Goal: Download file/media

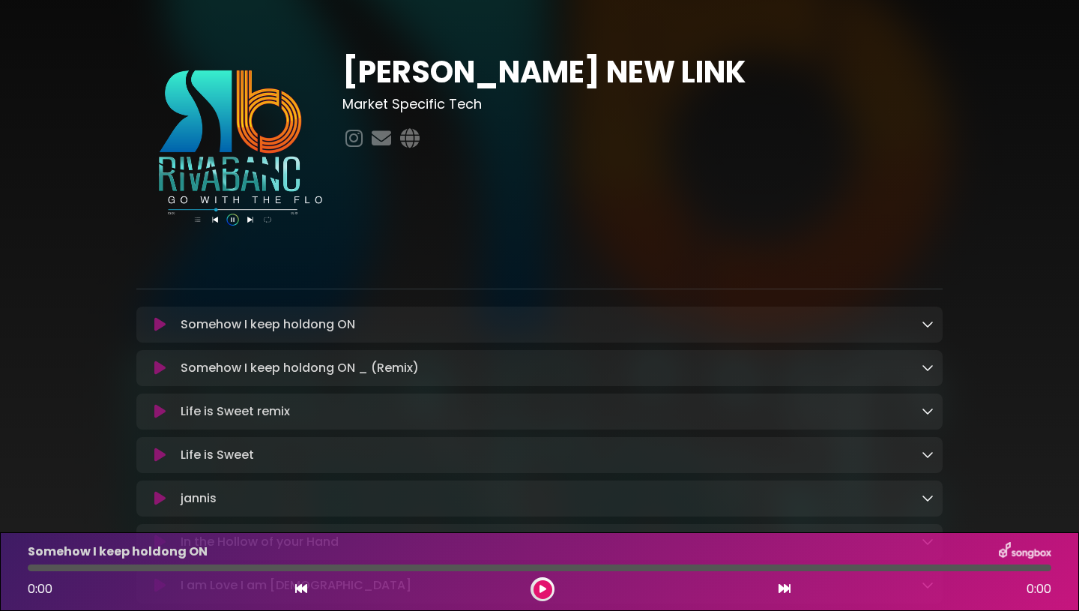
click at [925, 333] on link at bounding box center [928, 323] width 12 height 17
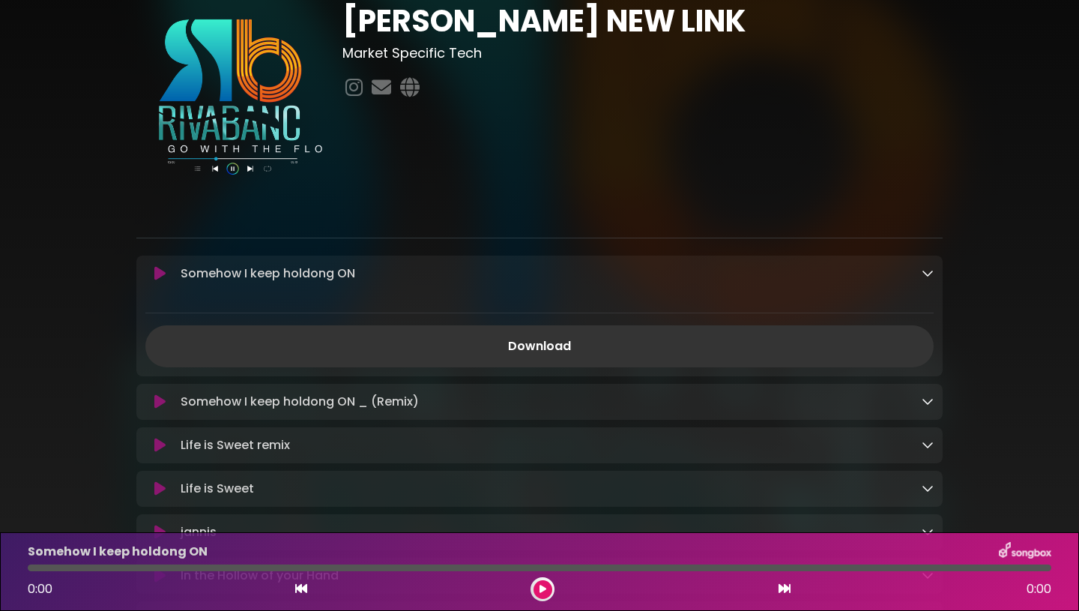
scroll to position [64, 0]
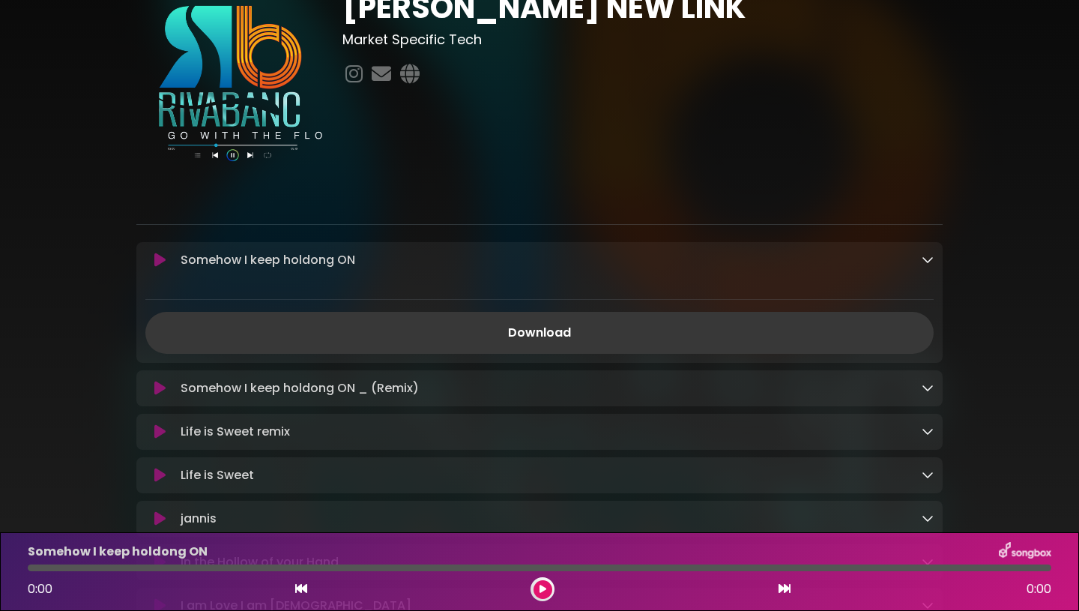
click at [603, 327] on link "Download" at bounding box center [539, 333] width 788 height 42
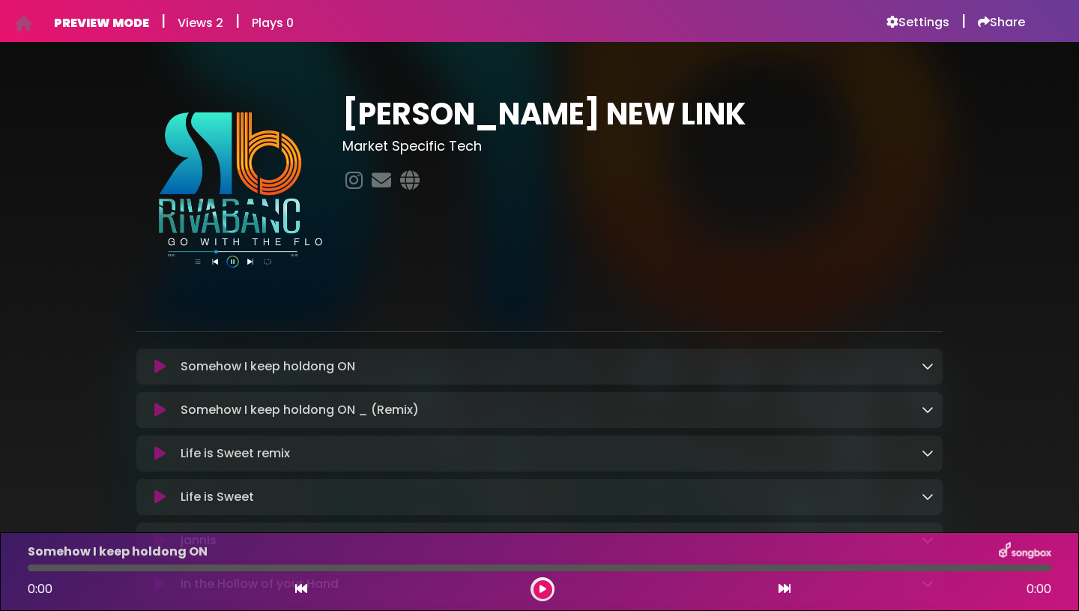
click at [933, 413] on icon at bounding box center [928, 409] width 12 height 12
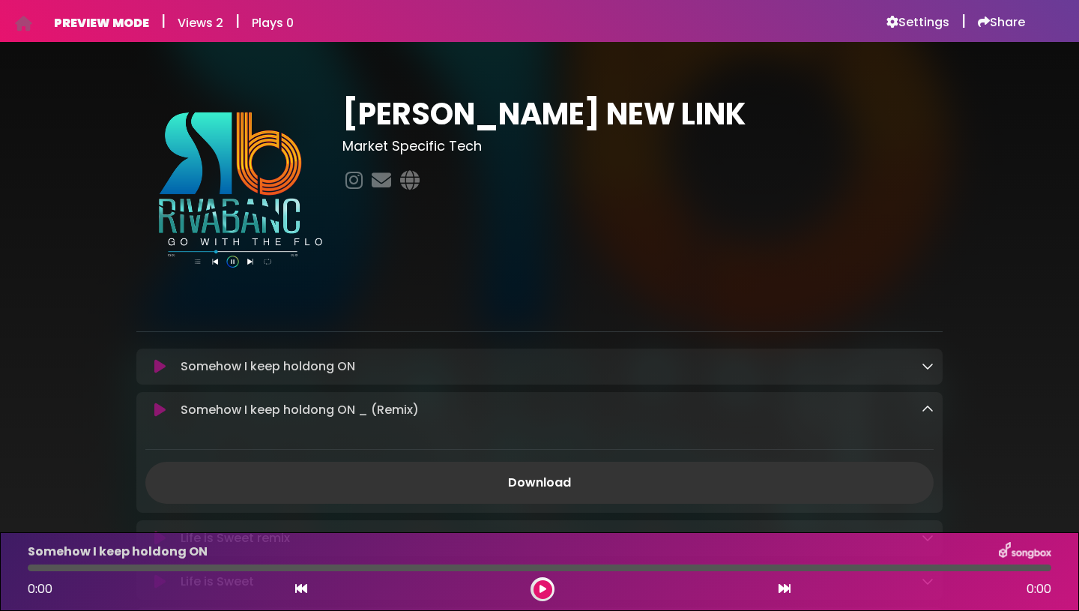
click at [933, 413] on icon at bounding box center [928, 409] width 12 height 12
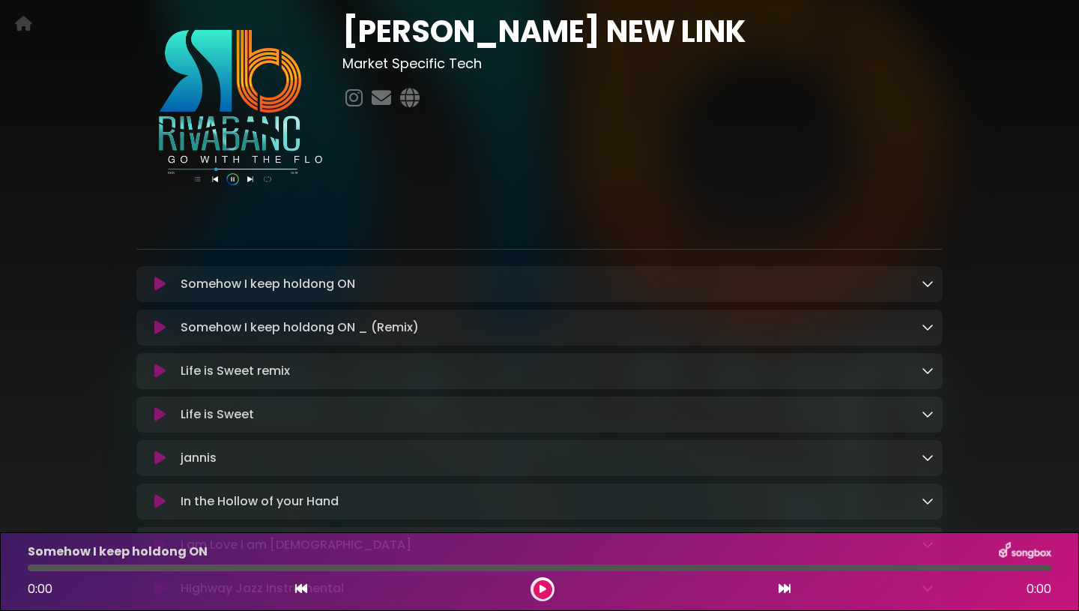
scroll to position [85, 0]
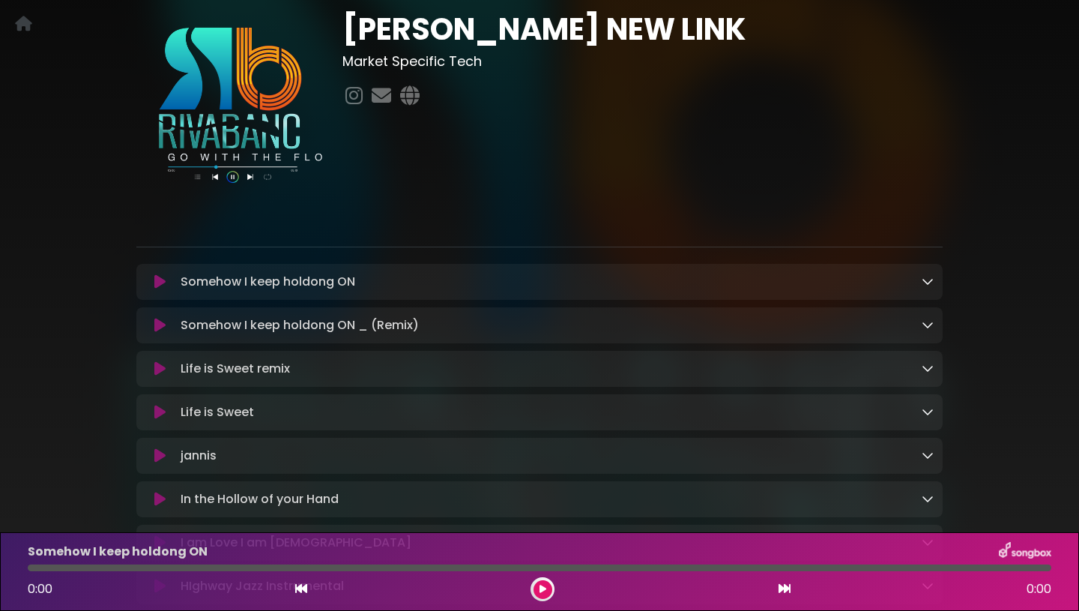
click at [929, 373] on icon at bounding box center [928, 368] width 12 height 12
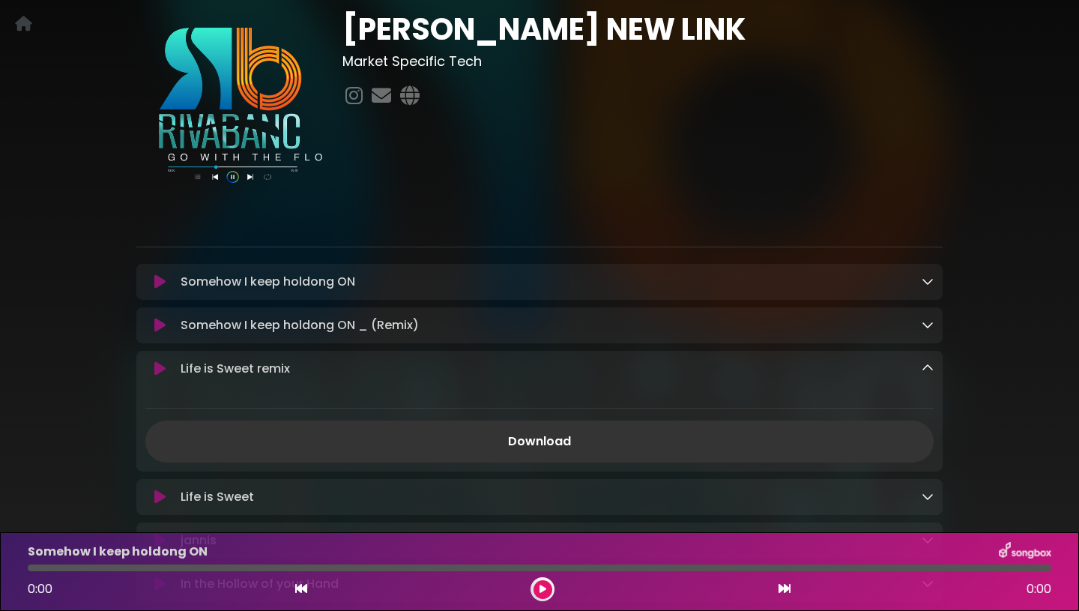
click at [929, 374] on icon at bounding box center [928, 368] width 12 height 12
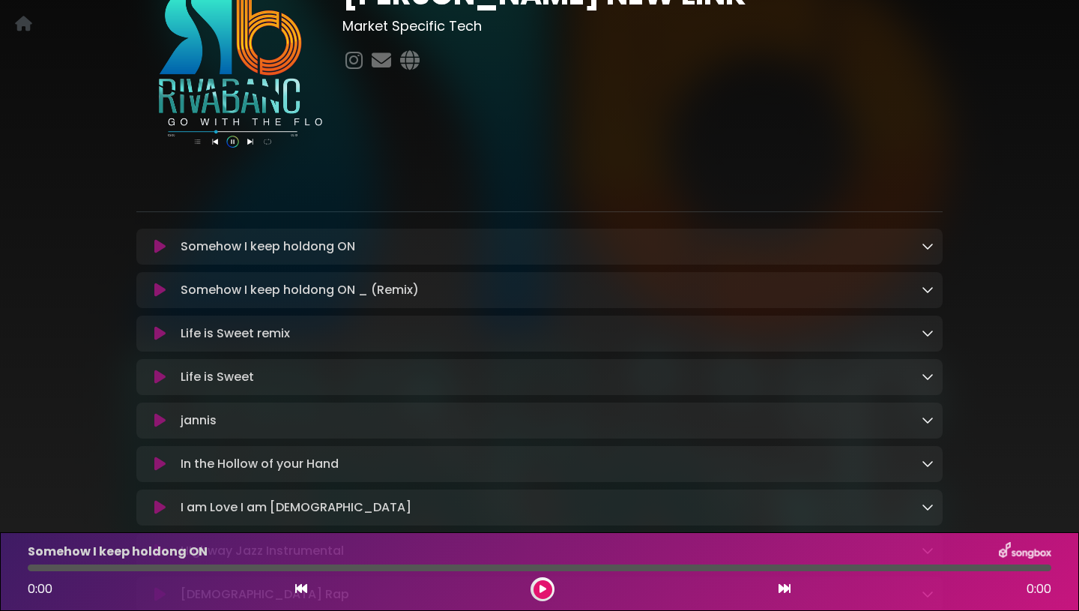
scroll to position [130, 0]
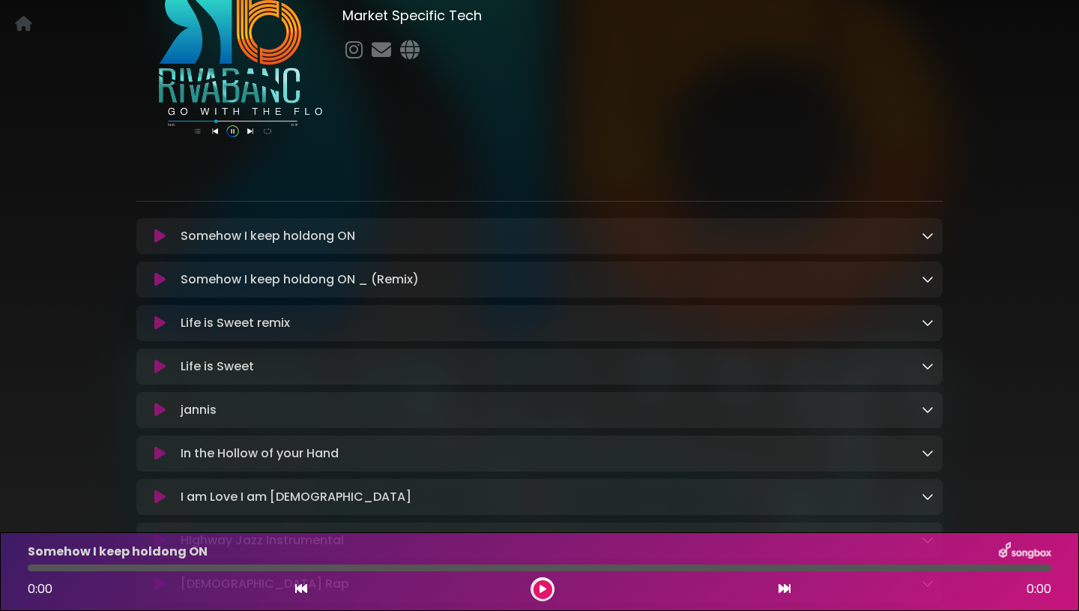
click at [928, 361] on link at bounding box center [928, 365] width 12 height 17
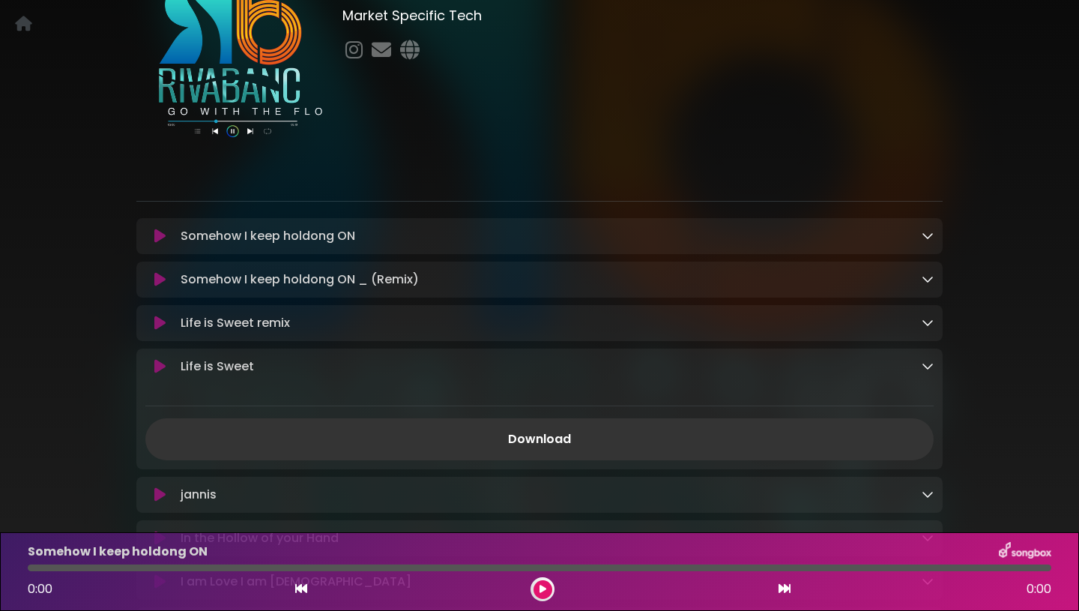
click at [928, 363] on icon at bounding box center [928, 366] width 12 height 12
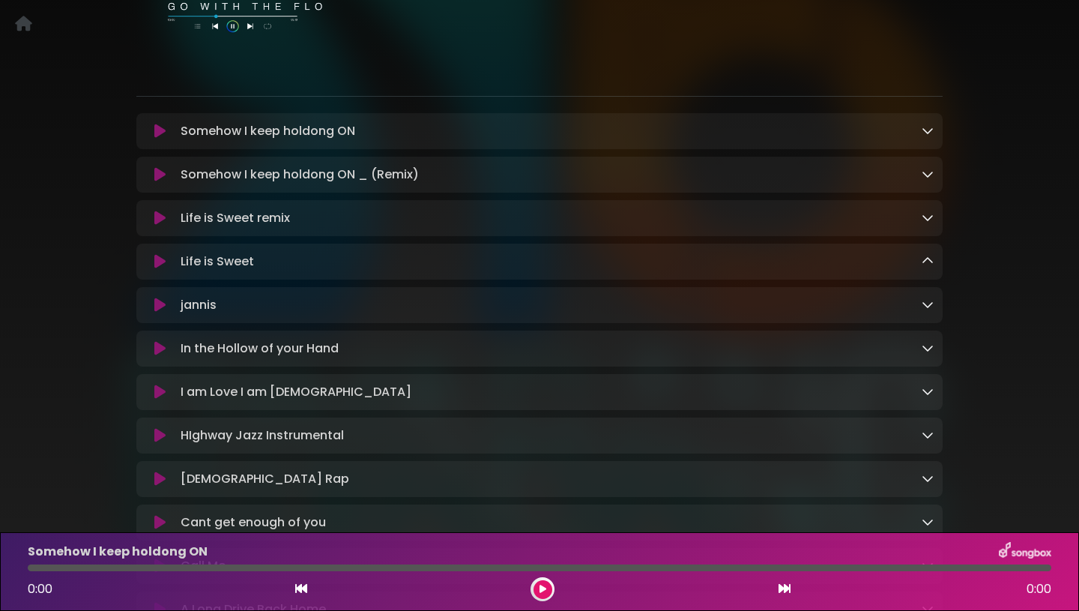
scroll to position [243, 0]
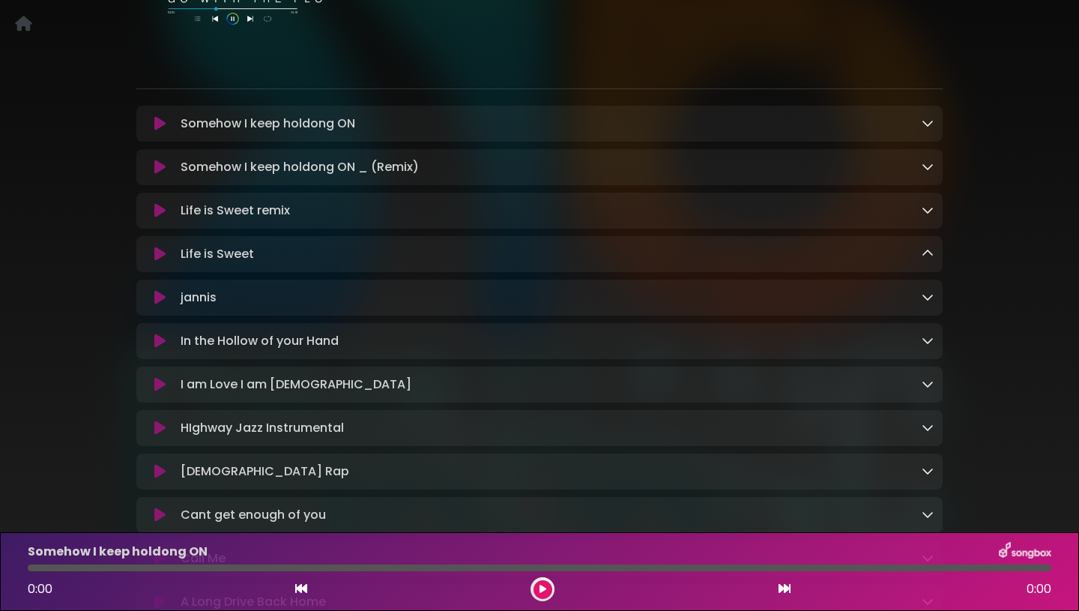
click at [925, 342] on icon at bounding box center [928, 340] width 12 height 12
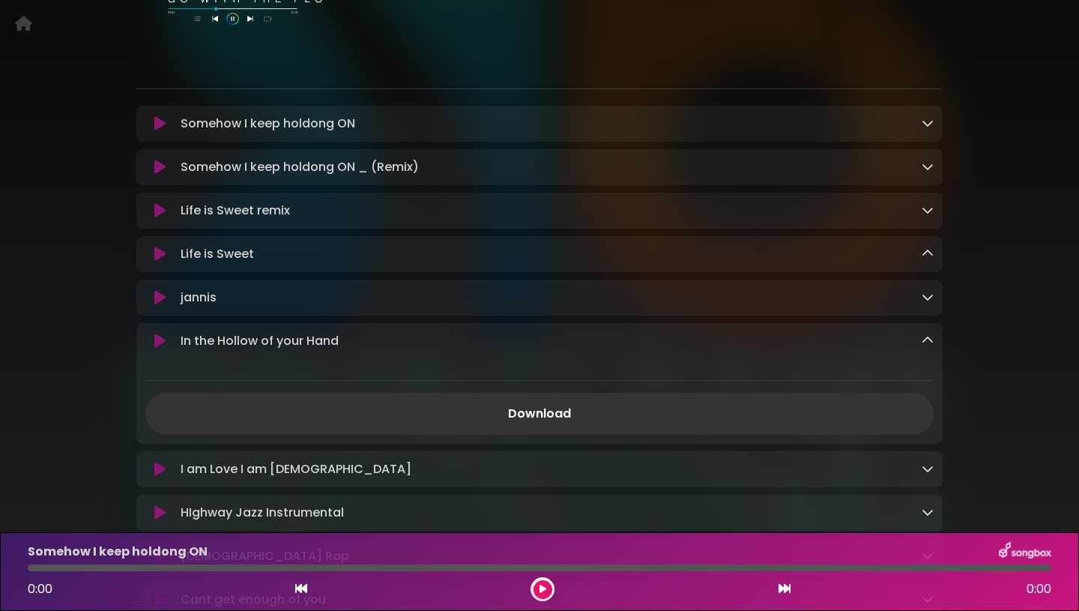
click at [925, 342] on icon at bounding box center [928, 340] width 12 height 12
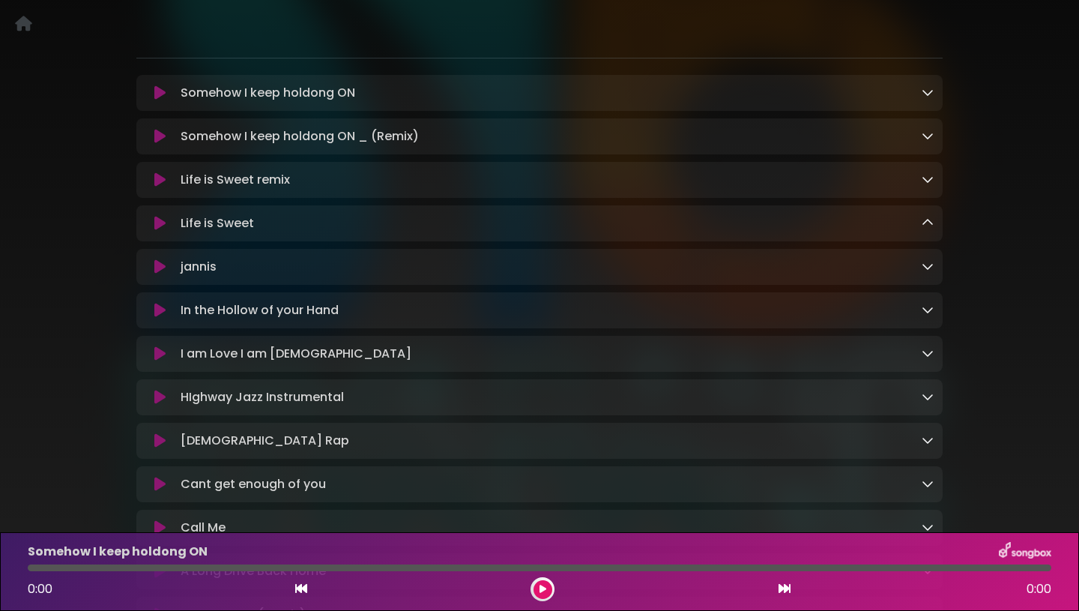
scroll to position [286, 0]
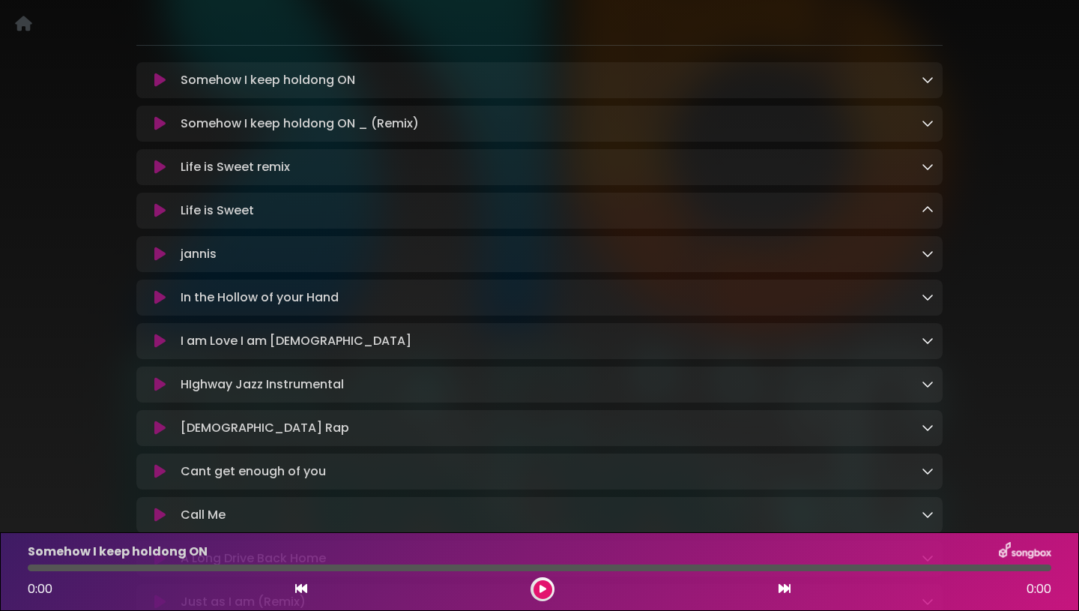
click at [928, 346] on icon at bounding box center [928, 340] width 12 height 12
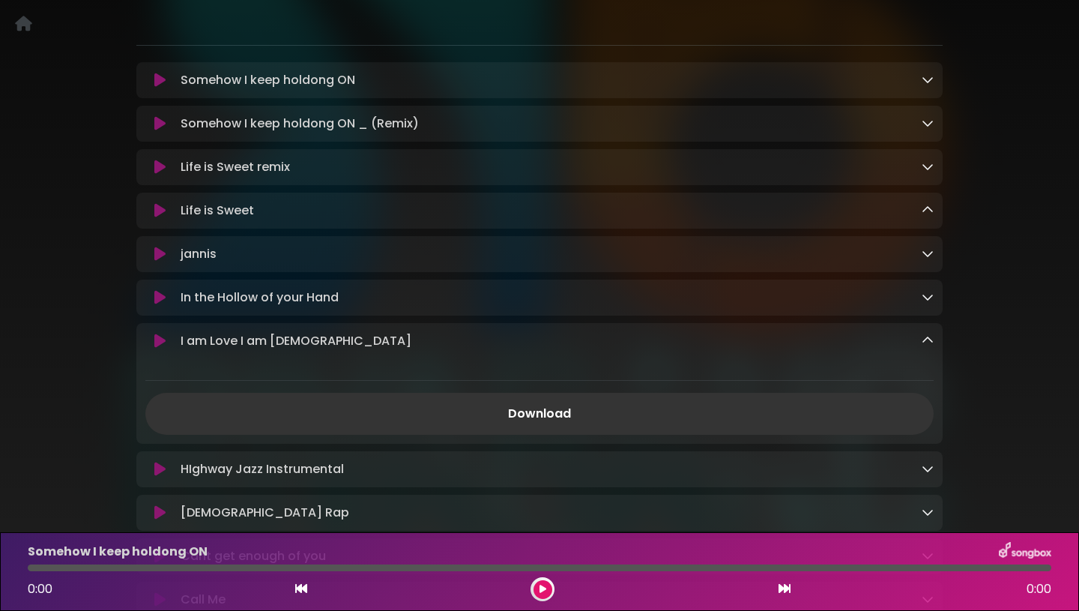
click at [928, 346] on icon at bounding box center [928, 340] width 12 height 12
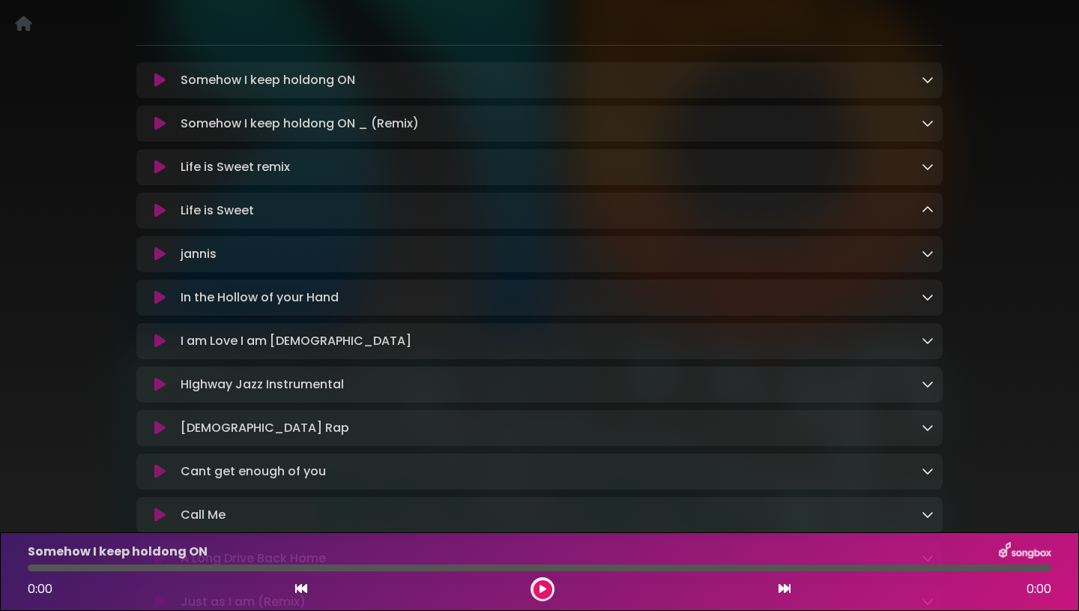
click at [928, 387] on icon at bounding box center [928, 384] width 12 height 12
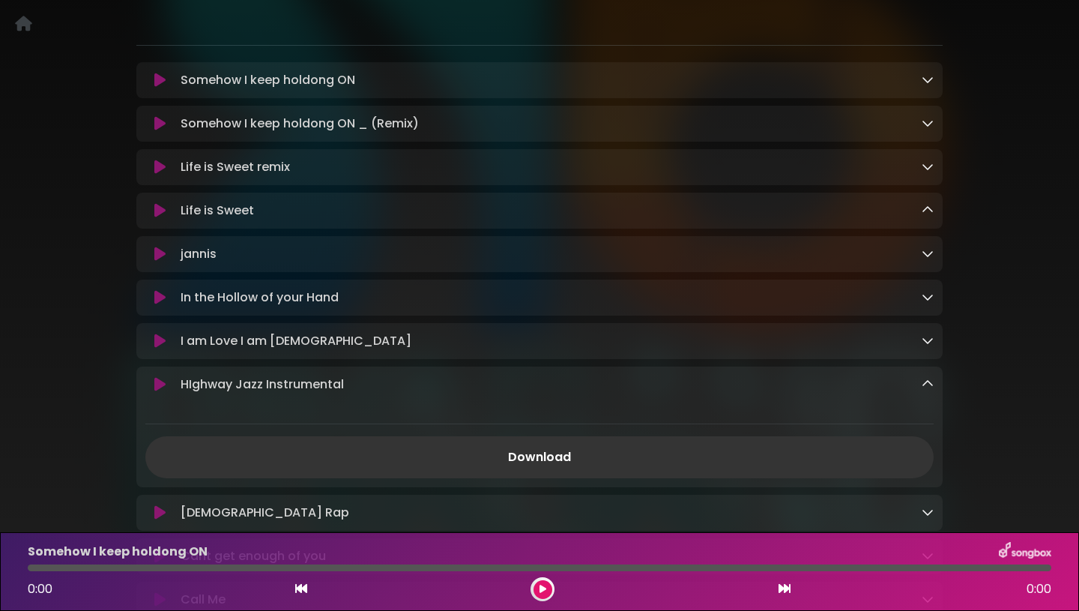
click at [928, 388] on icon at bounding box center [928, 384] width 12 height 12
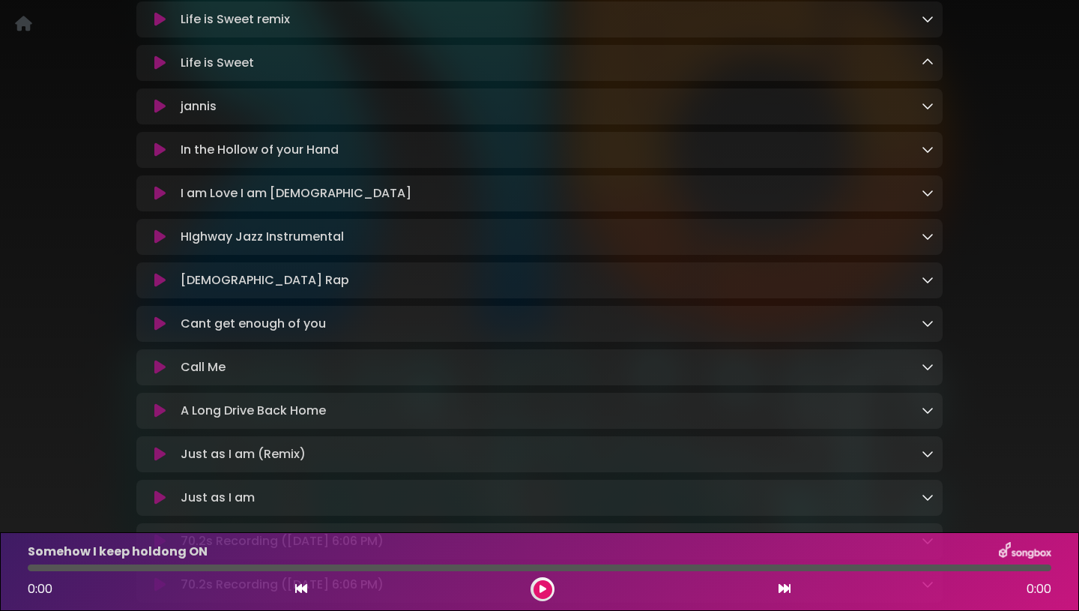
scroll to position [443, 0]
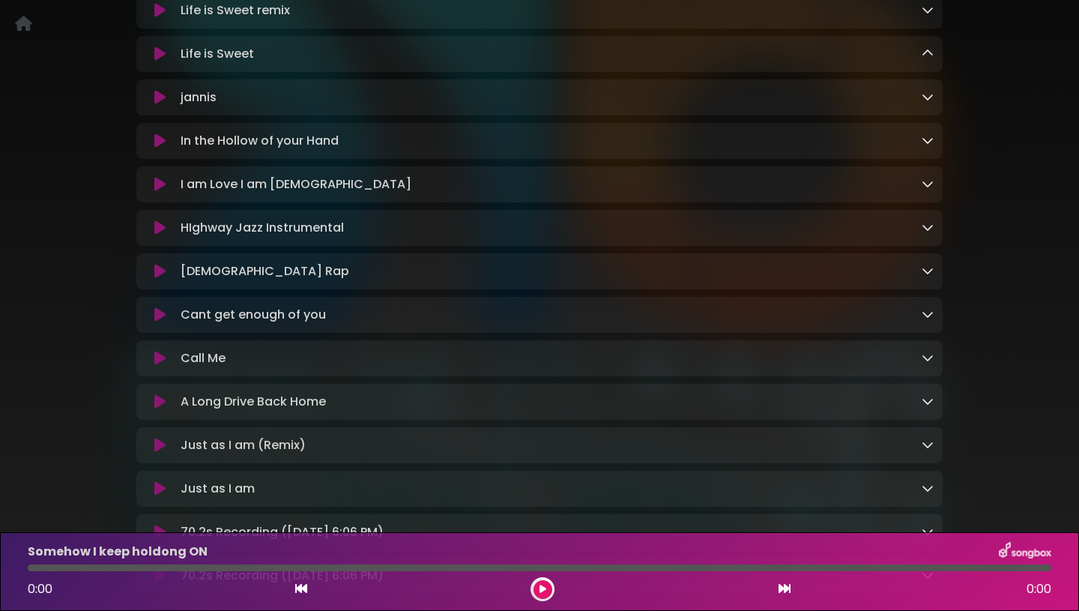
click at [931, 277] on icon at bounding box center [928, 271] width 12 height 12
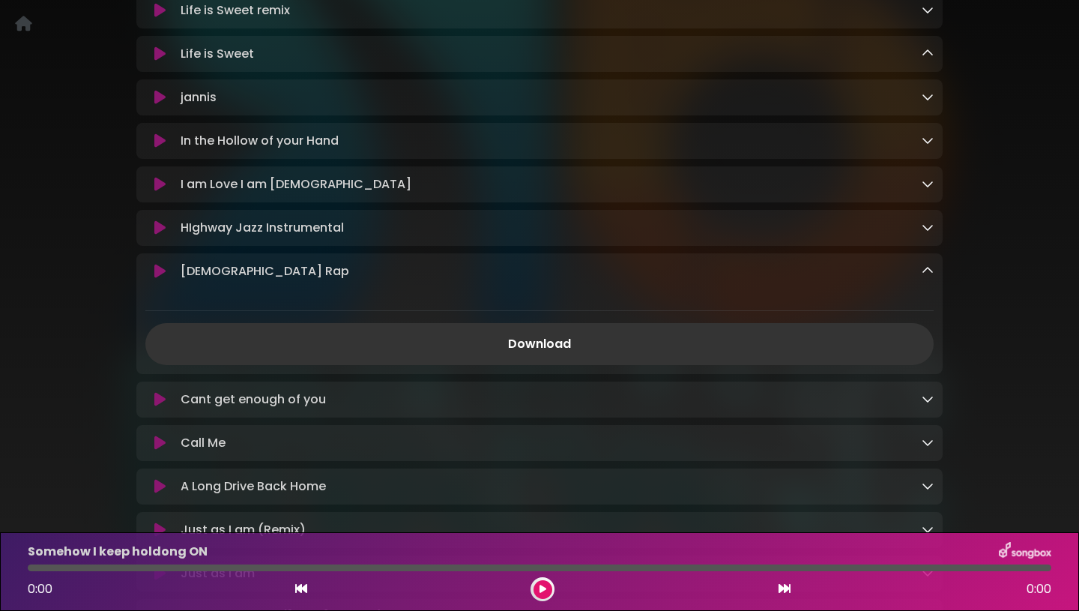
click at [931, 277] on icon at bounding box center [928, 271] width 12 height 12
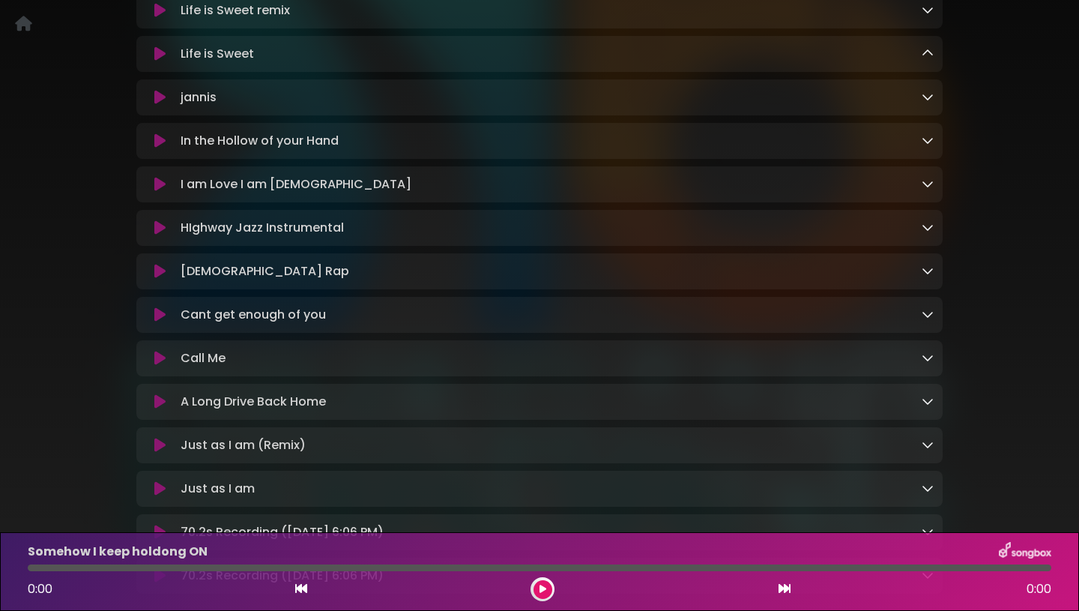
click at [929, 320] on icon at bounding box center [928, 314] width 12 height 12
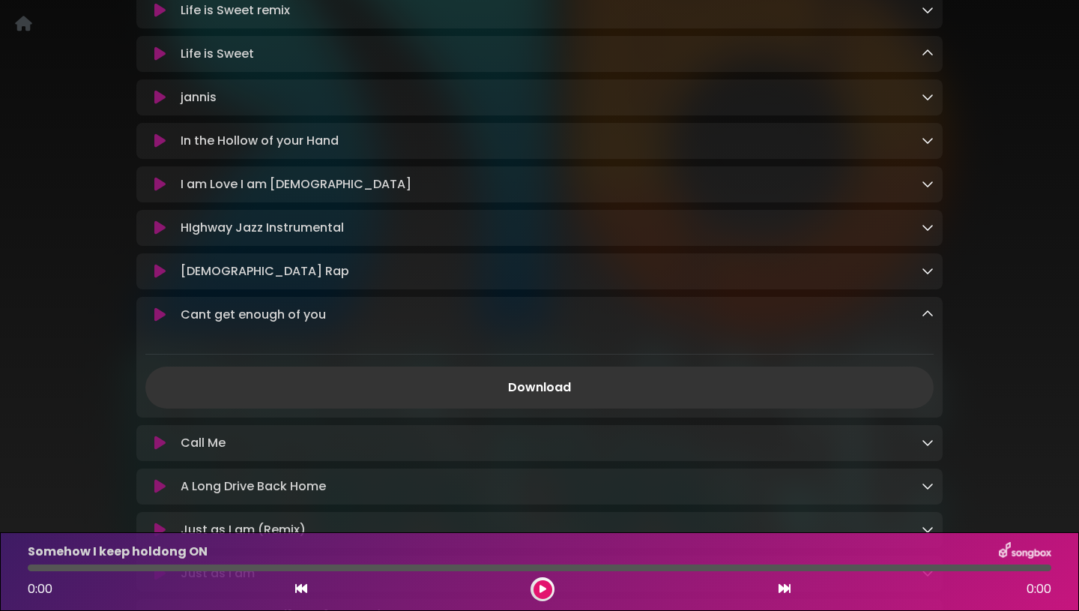
click at [929, 320] on icon at bounding box center [928, 314] width 12 height 12
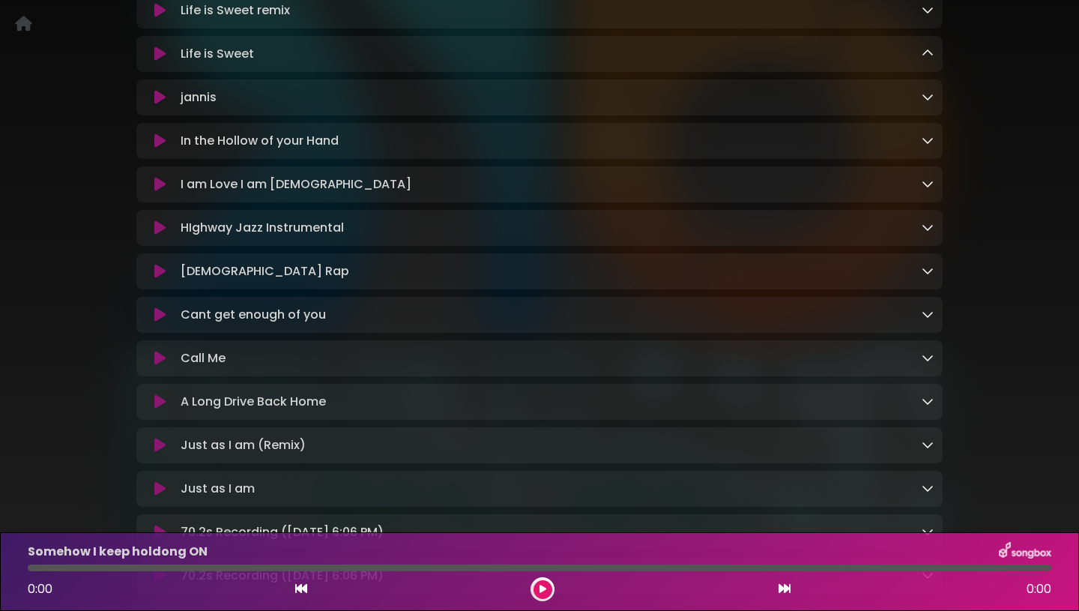
click at [928, 363] on icon at bounding box center [928, 357] width 12 height 12
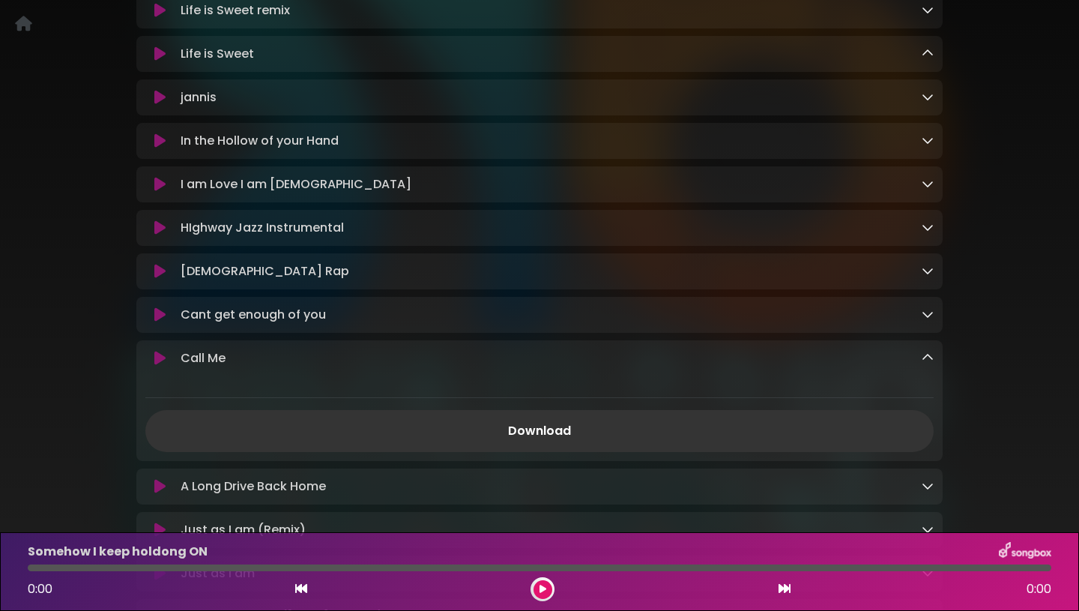
click at [928, 363] on icon at bounding box center [928, 357] width 12 height 12
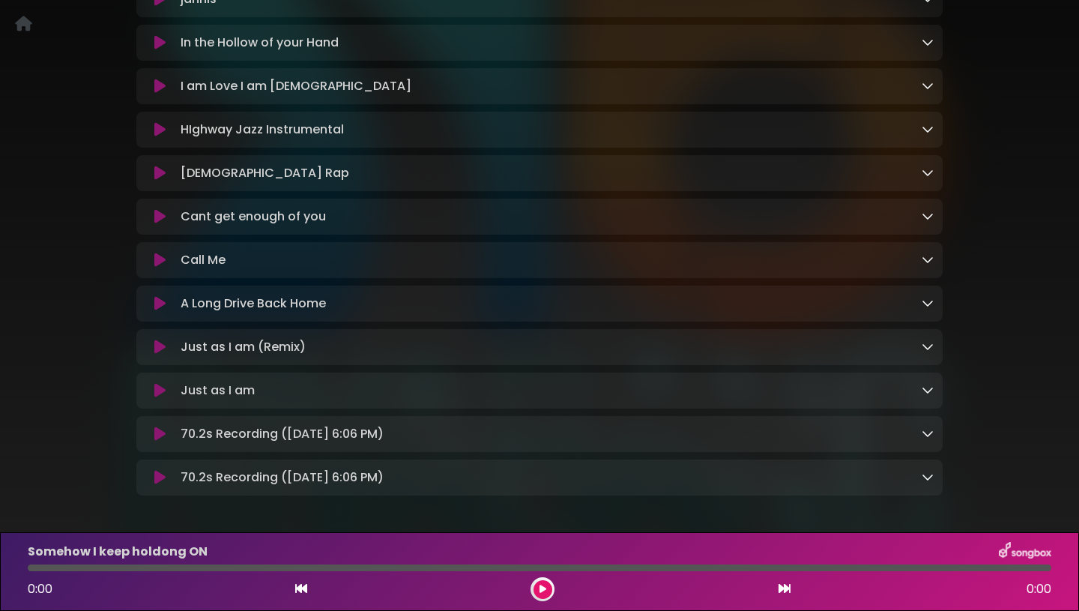
scroll to position [543, 0]
click at [929, 349] on icon at bounding box center [928, 345] width 12 height 12
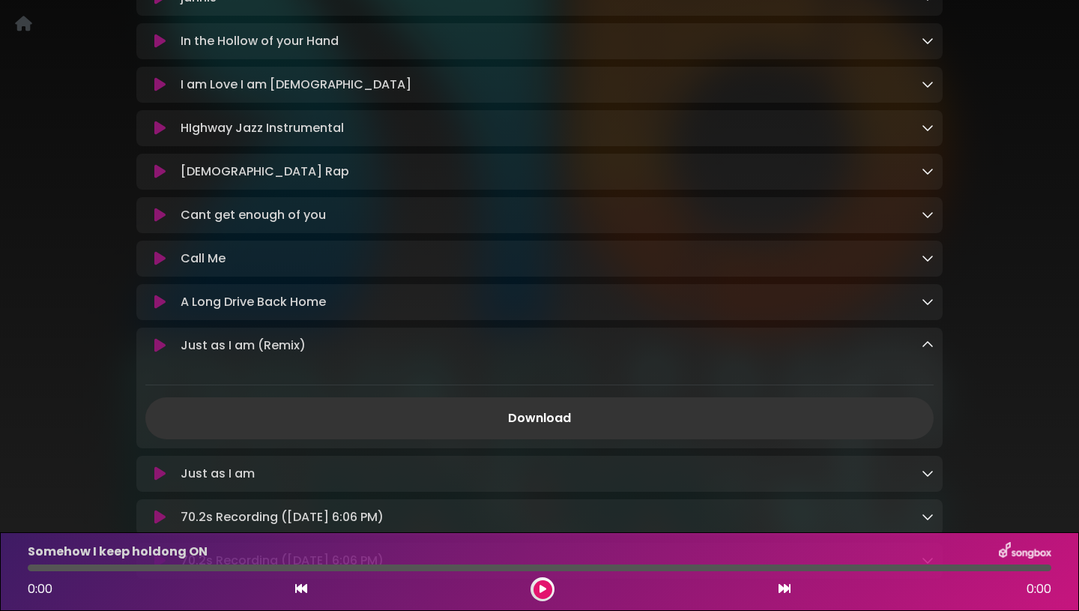
click at [929, 350] on icon at bounding box center [928, 345] width 12 height 12
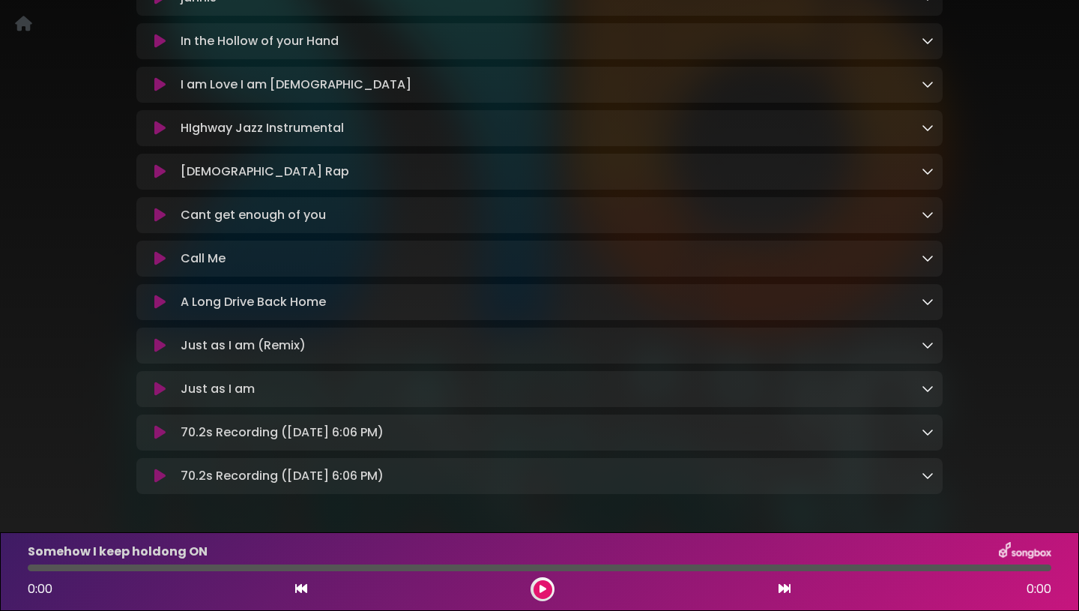
click at [927, 394] on icon at bounding box center [928, 388] width 12 height 12
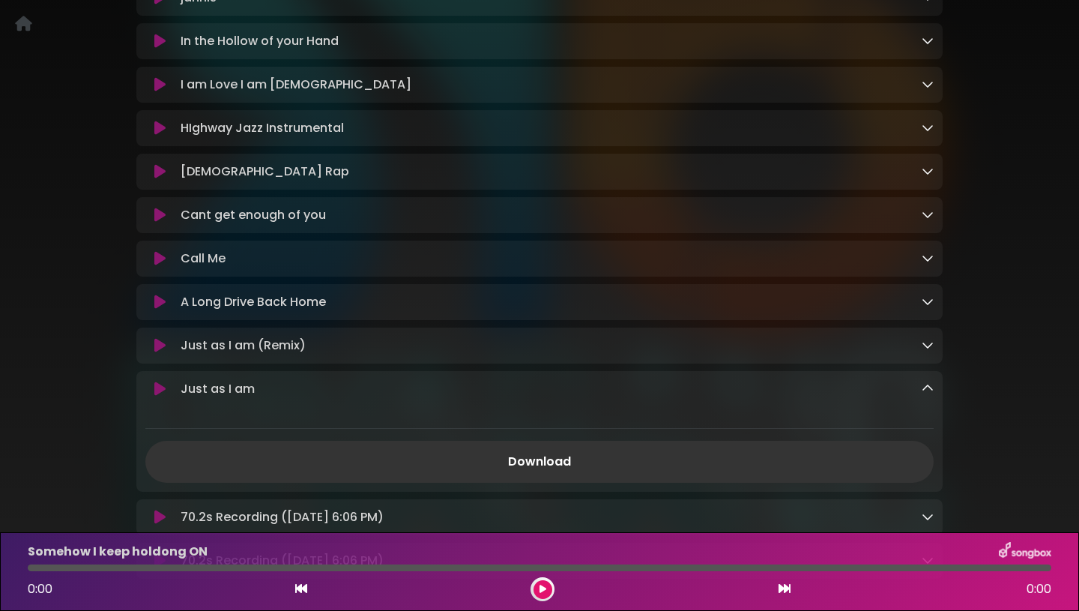
click at [928, 394] on icon at bounding box center [928, 388] width 12 height 12
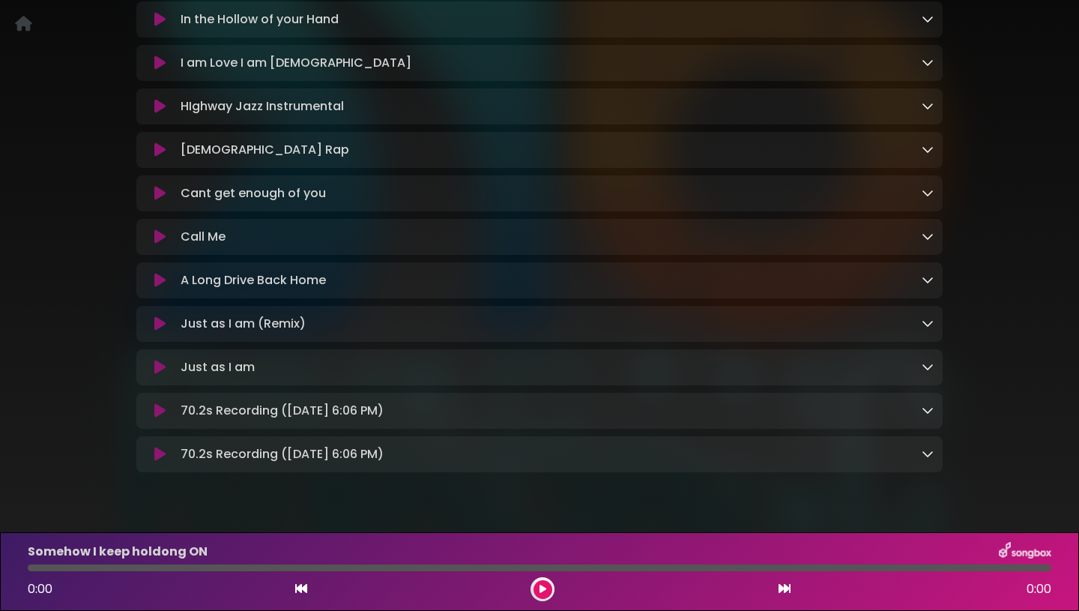
scroll to position [577, 0]
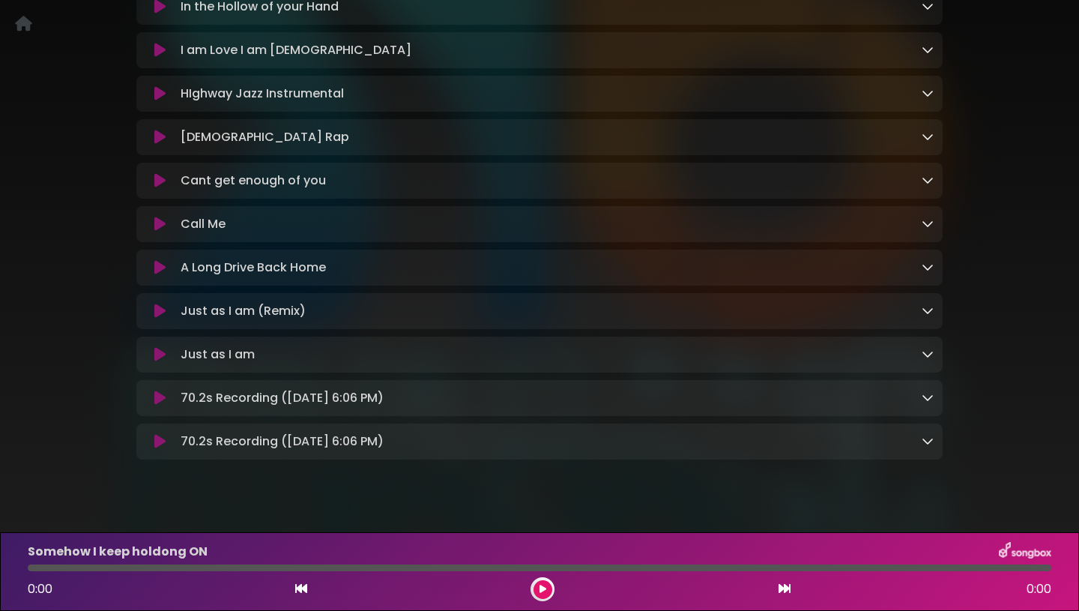
click at [928, 399] on div at bounding box center [928, 398] width 12 height 18
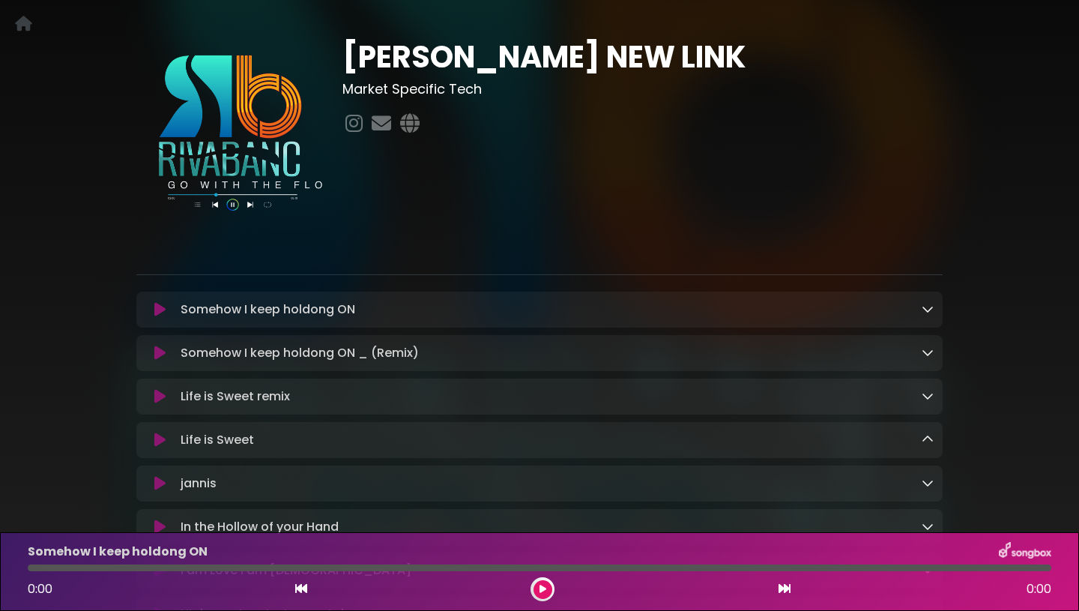
scroll to position [0, 0]
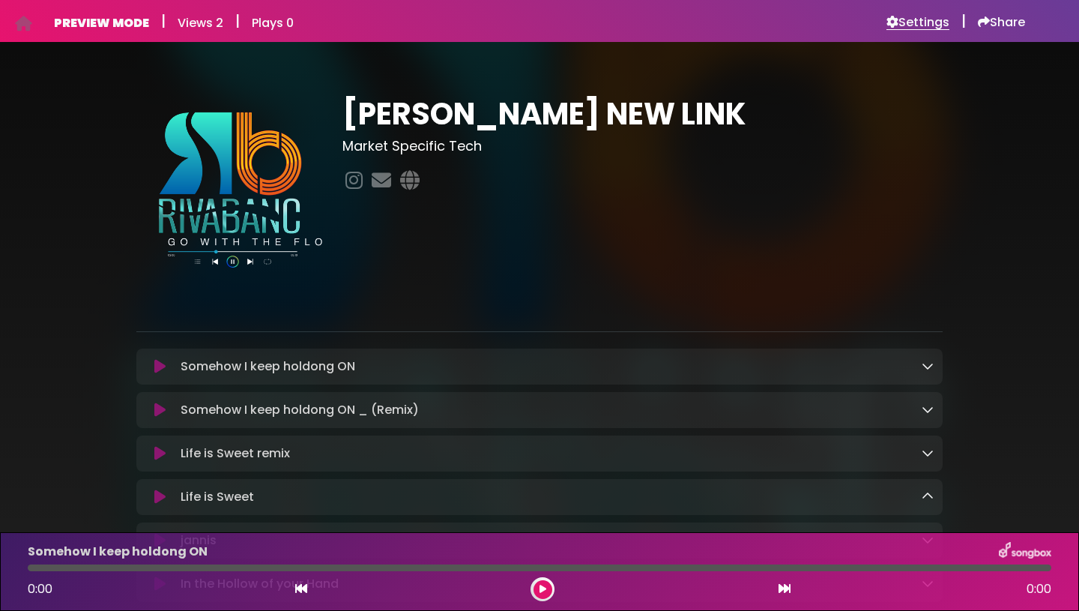
click at [910, 22] on h6 "Settings" at bounding box center [917, 22] width 63 height 15
click at [970, 23] on div "Settings | Share" at bounding box center [955, 21] width 139 height 18
click at [985, 24] on icon at bounding box center [984, 22] width 12 height 12
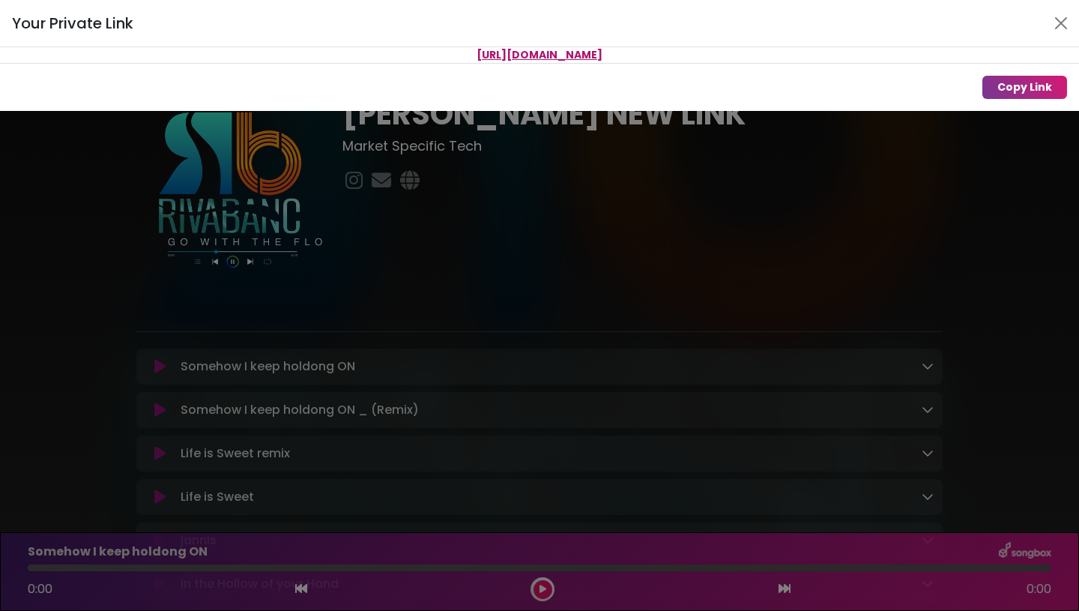
click at [810, 49] on p "https://songbox.com/s/kRtUnjnKWMlO5IKexwEuUO7KjCW67w6osXZg7jwYWk8EkOfXJl" at bounding box center [539, 55] width 1079 height 16
click at [811, 52] on p "https://songbox.com/s/kRtUnjnKWMlO5IKexwEuUO7KjCW67w6osXZg7jwYWk8EkOfXJl" at bounding box center [539, 55] width 1079 height 16
